Goal: Find specific page/section: Find specific page/section

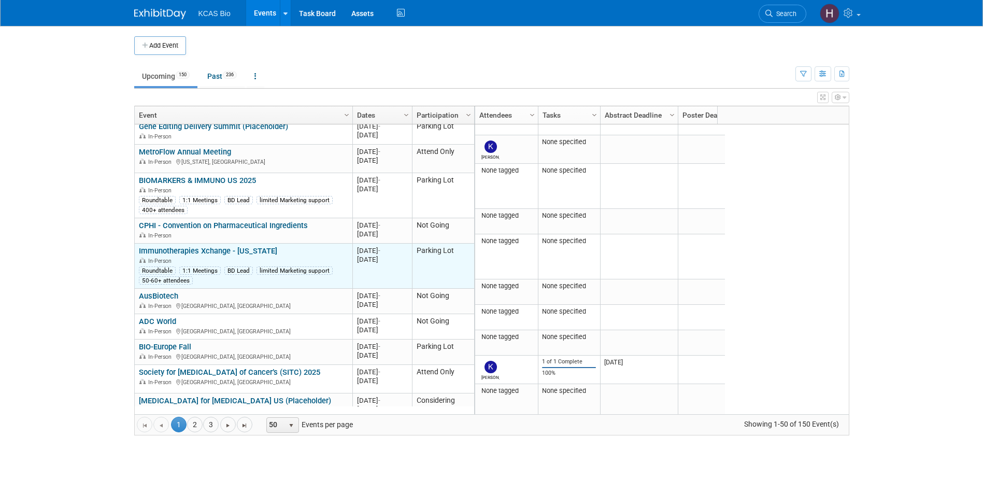
scroll to position [373, 0]
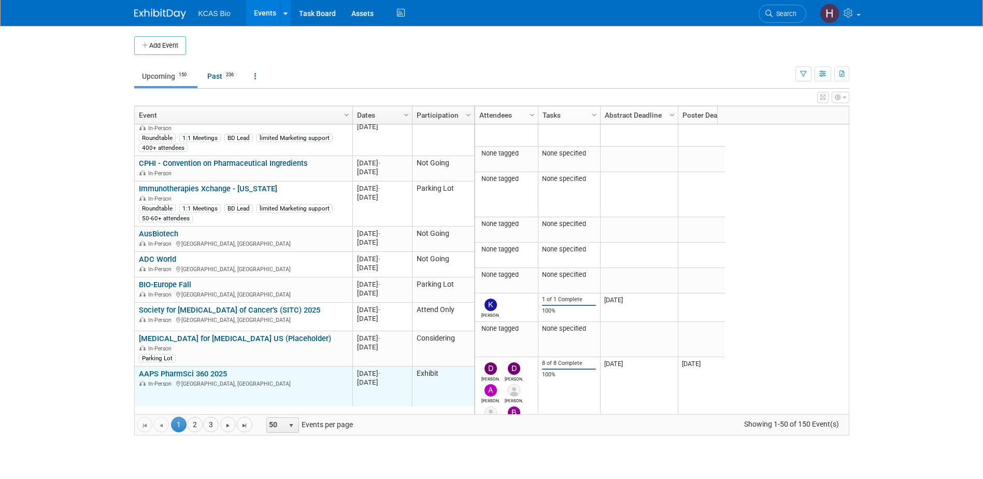
click at [212, 369] on link "AAPS PharmSci 360 2025" at bounding box center [183, 373] width 88 height 9
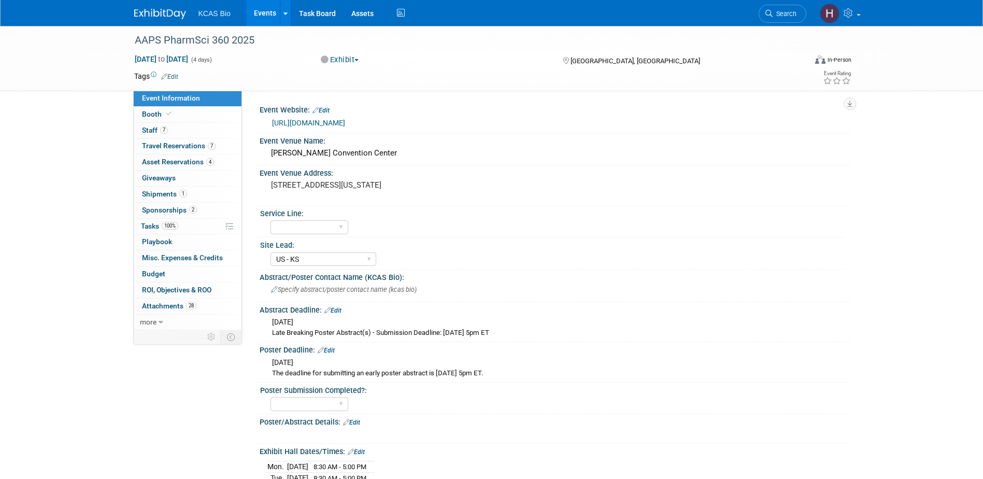
select select "US - KS"
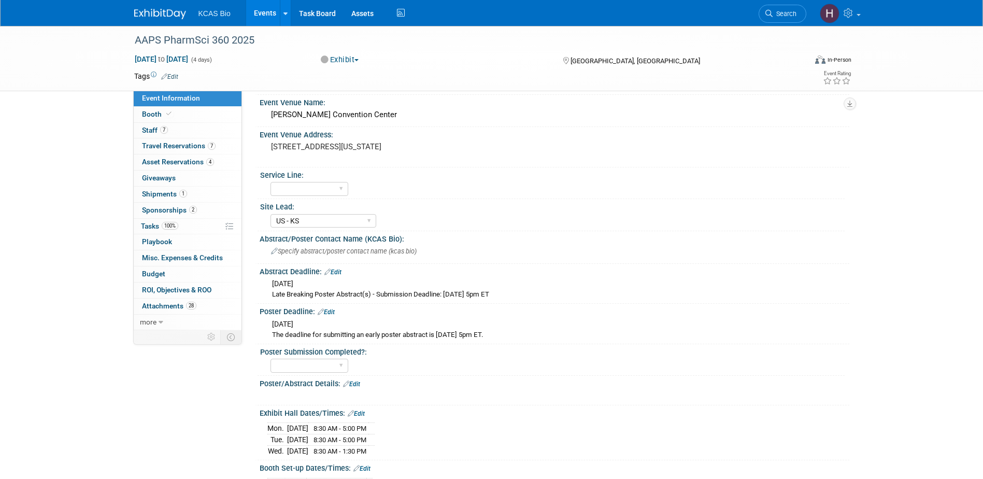
scroll to position [155, 0]
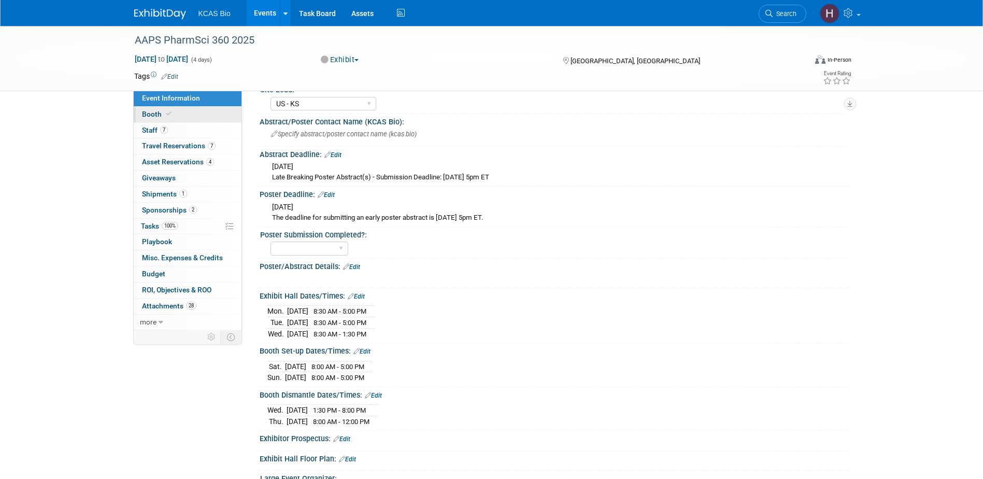
click at [149, 113] on span "Booth" at bounding box center [158, 114] width 32 height 8
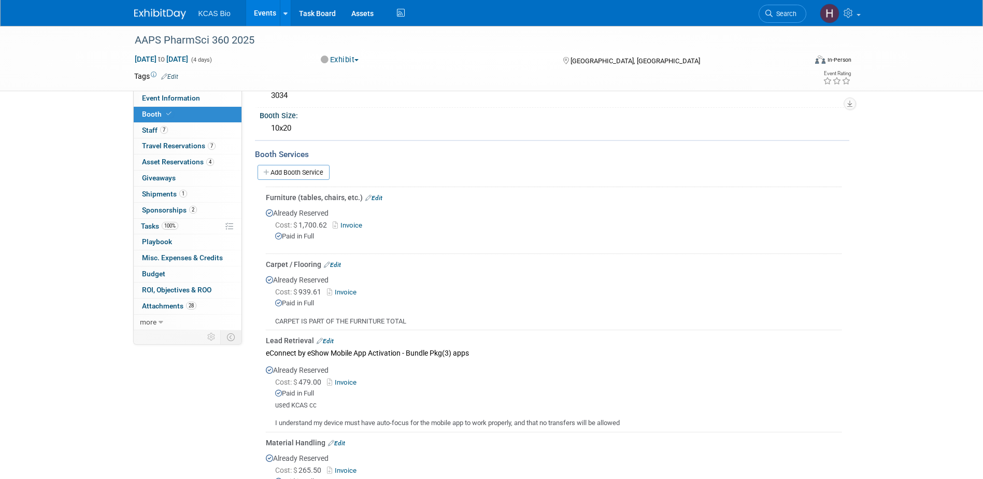
scroll to position [311, 0]
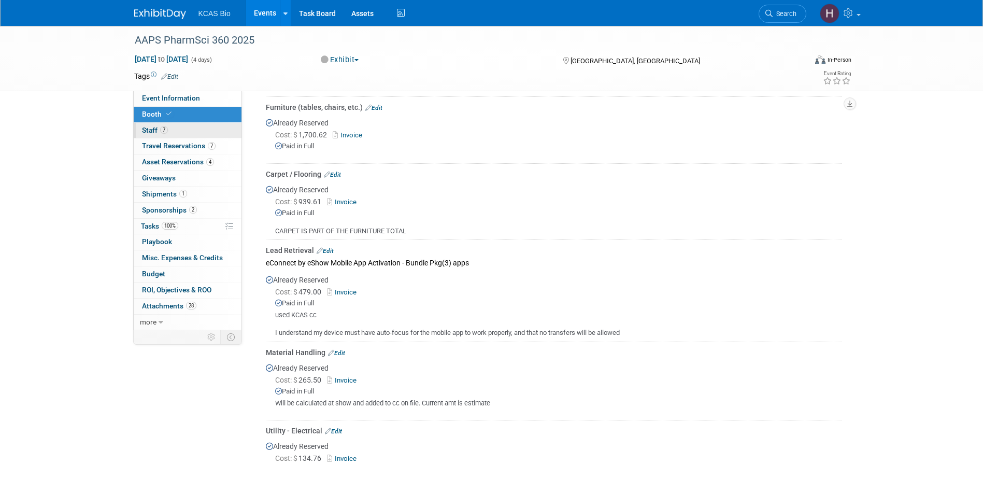
click at [138, 131] on link "7 Staff 7" at bounding box center [188, 131] width 108 height 16
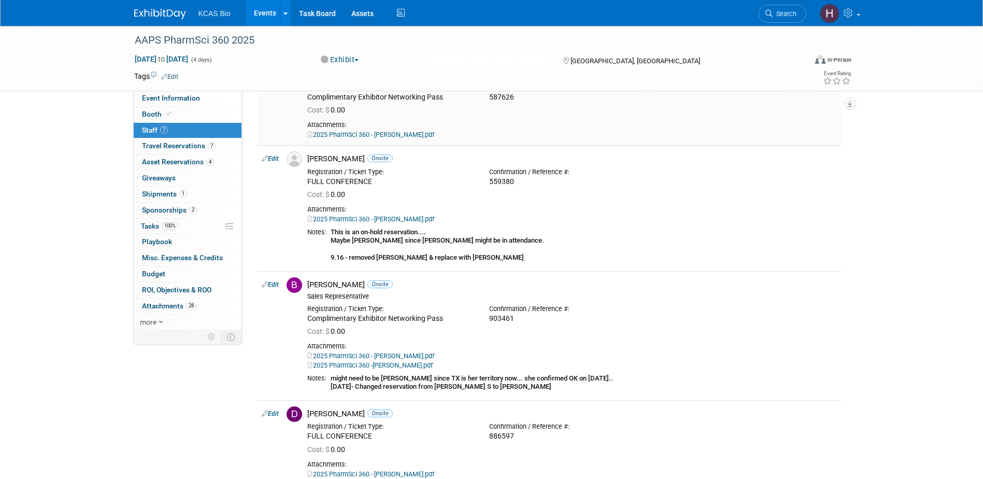
scroll to position [0, 0]
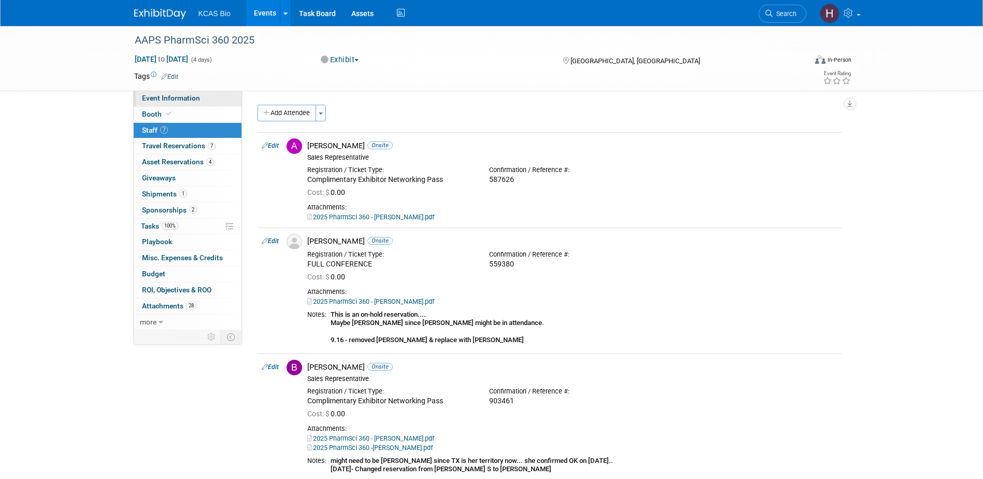
click at [150, 99] on span "Event Information" at bounding box center [171, 98] width 58 height 8
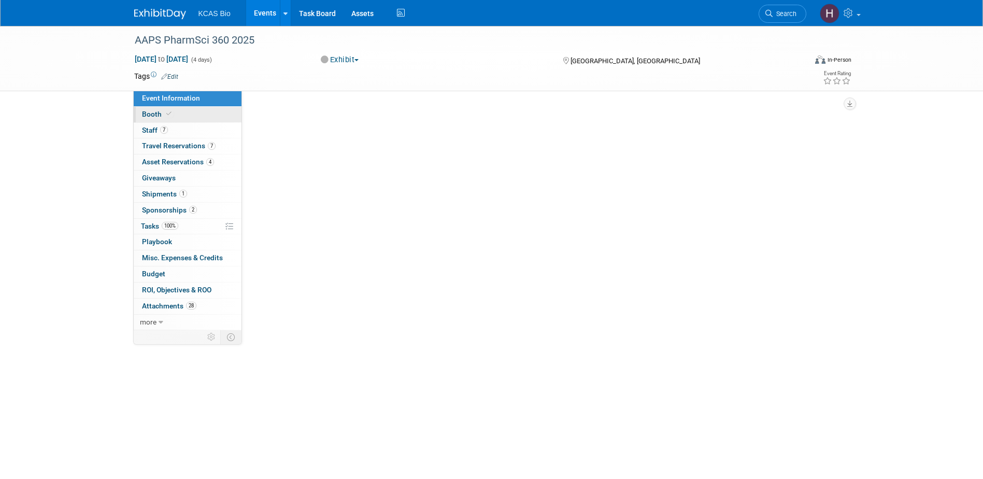
select select "US - KS"
